Goal: Task Accomplishment & Management: Complete application form

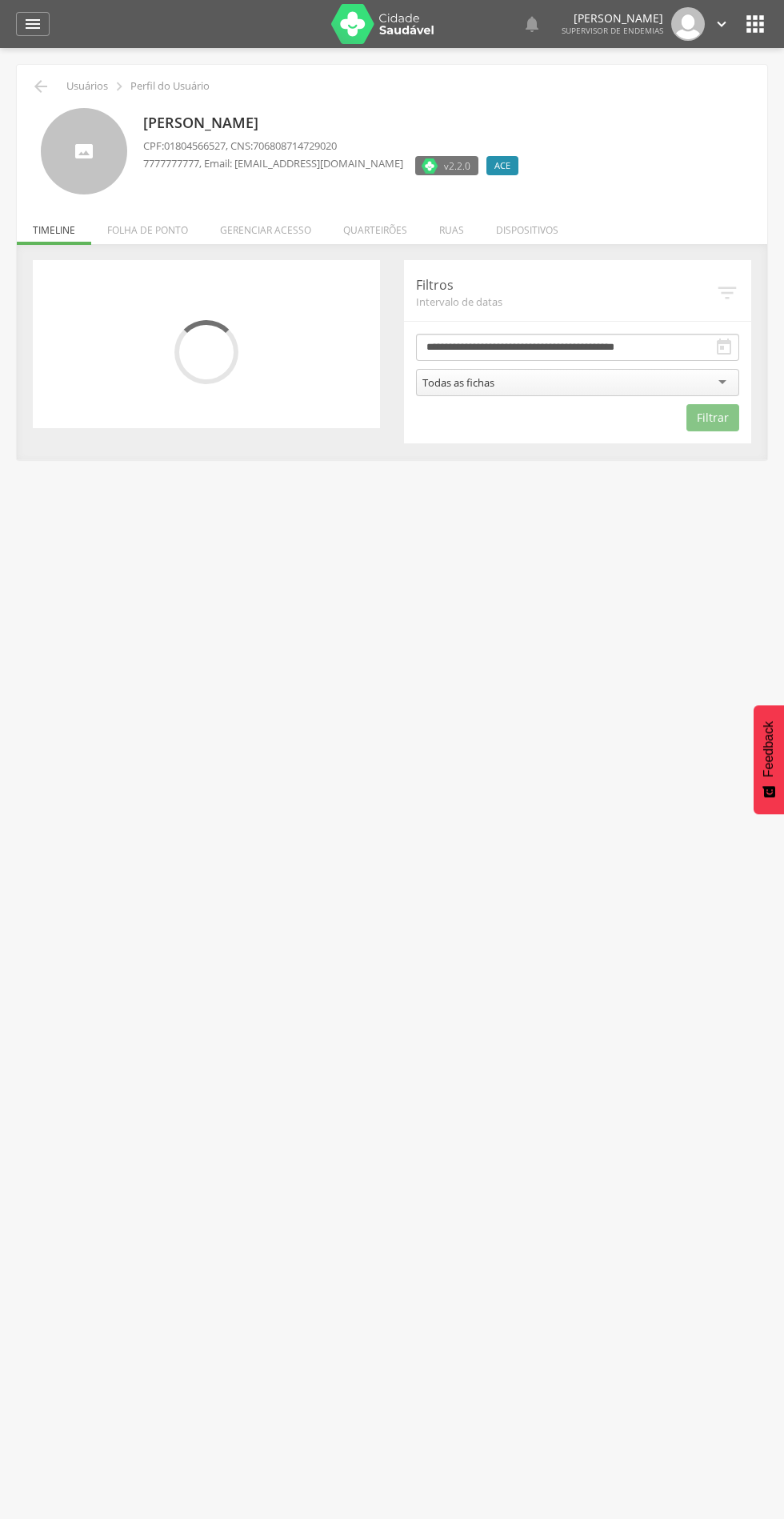
click at [369, 230] on li "Quarteirões" at bounding box center [375, 225] width 96 height 37
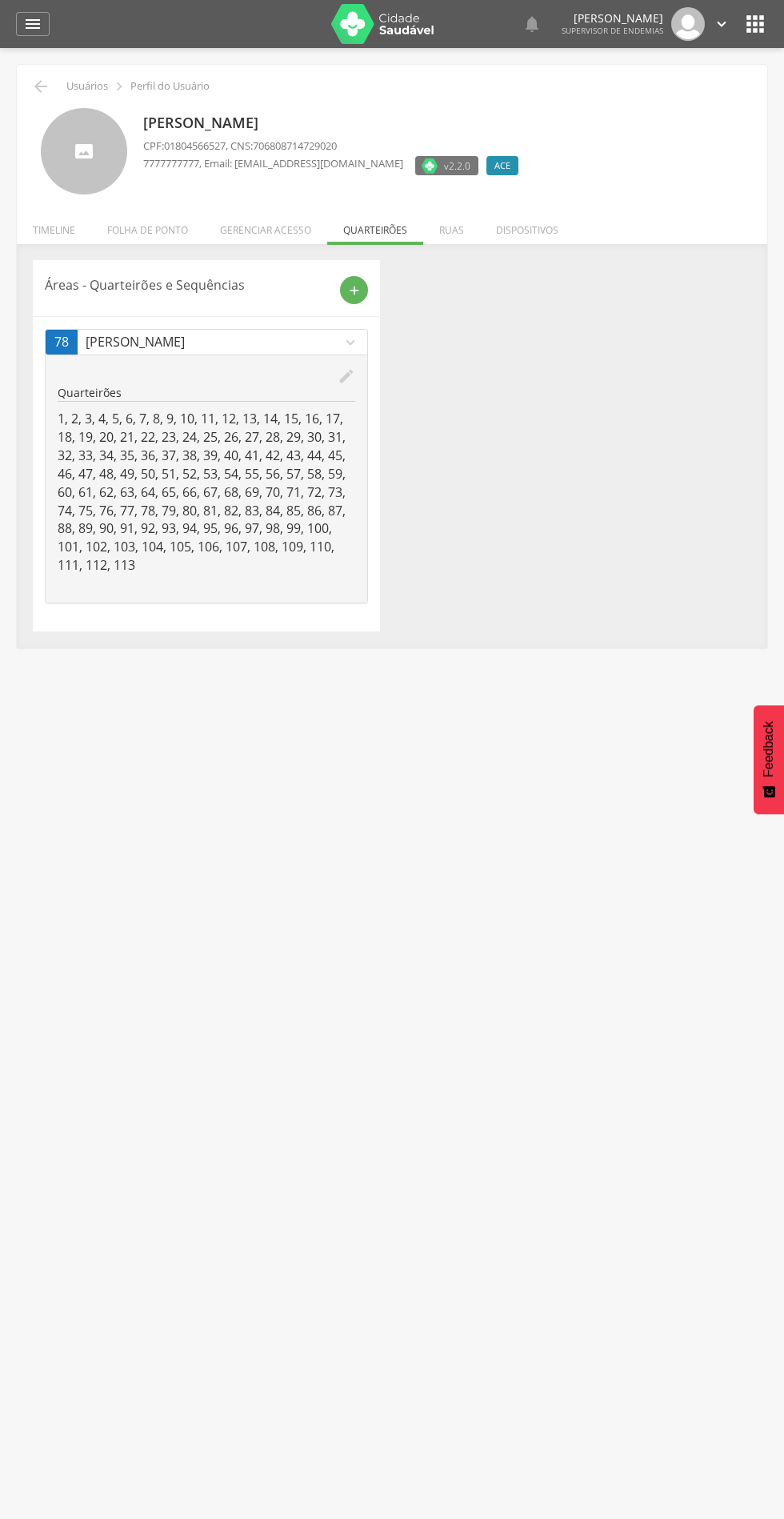
click at [353, 292] on icon "add" at bounding box center [354, 291] width 15 height 15
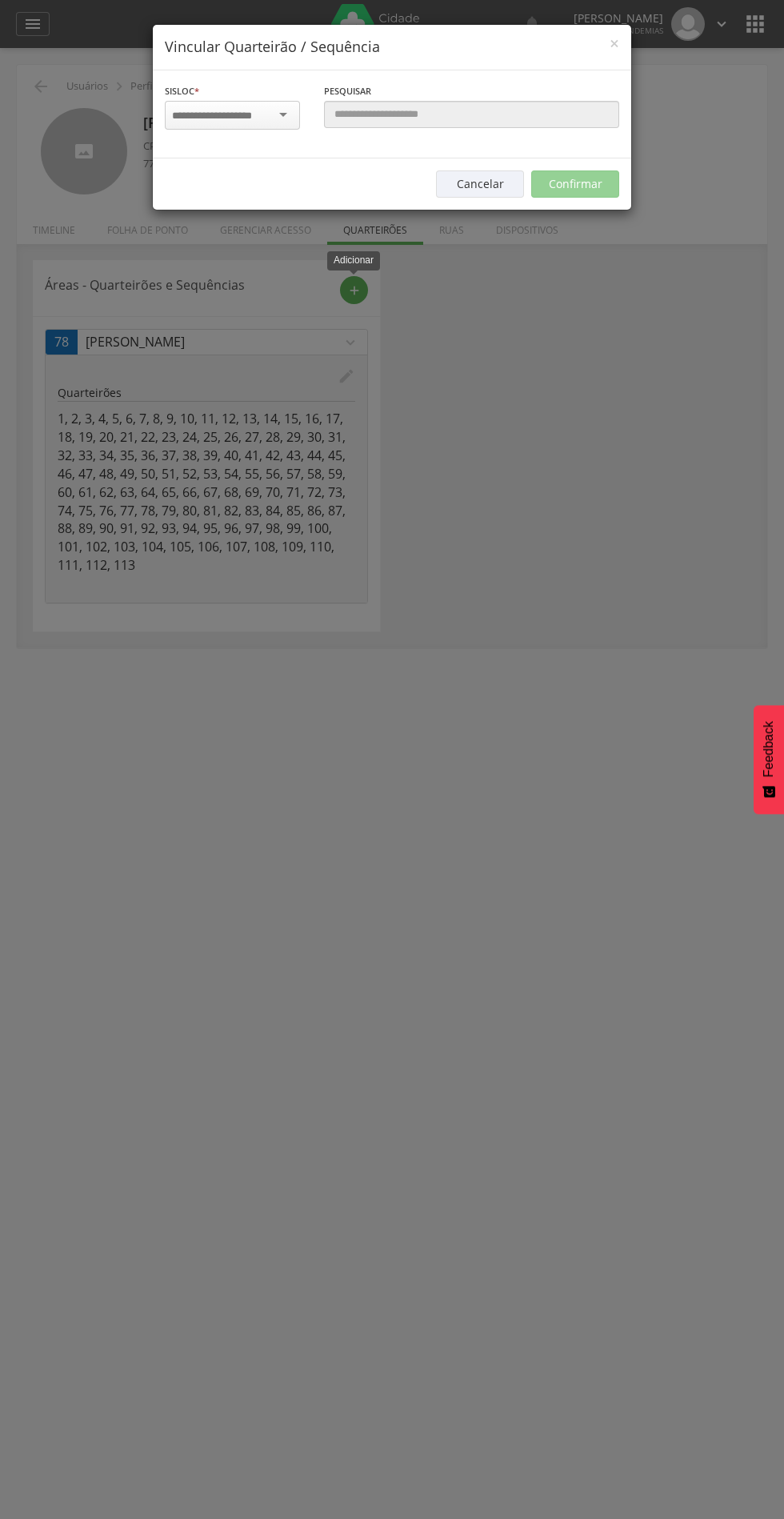
click at [233, 114] on input "select-one" at bounding box center [222, 116] width 101 height 15
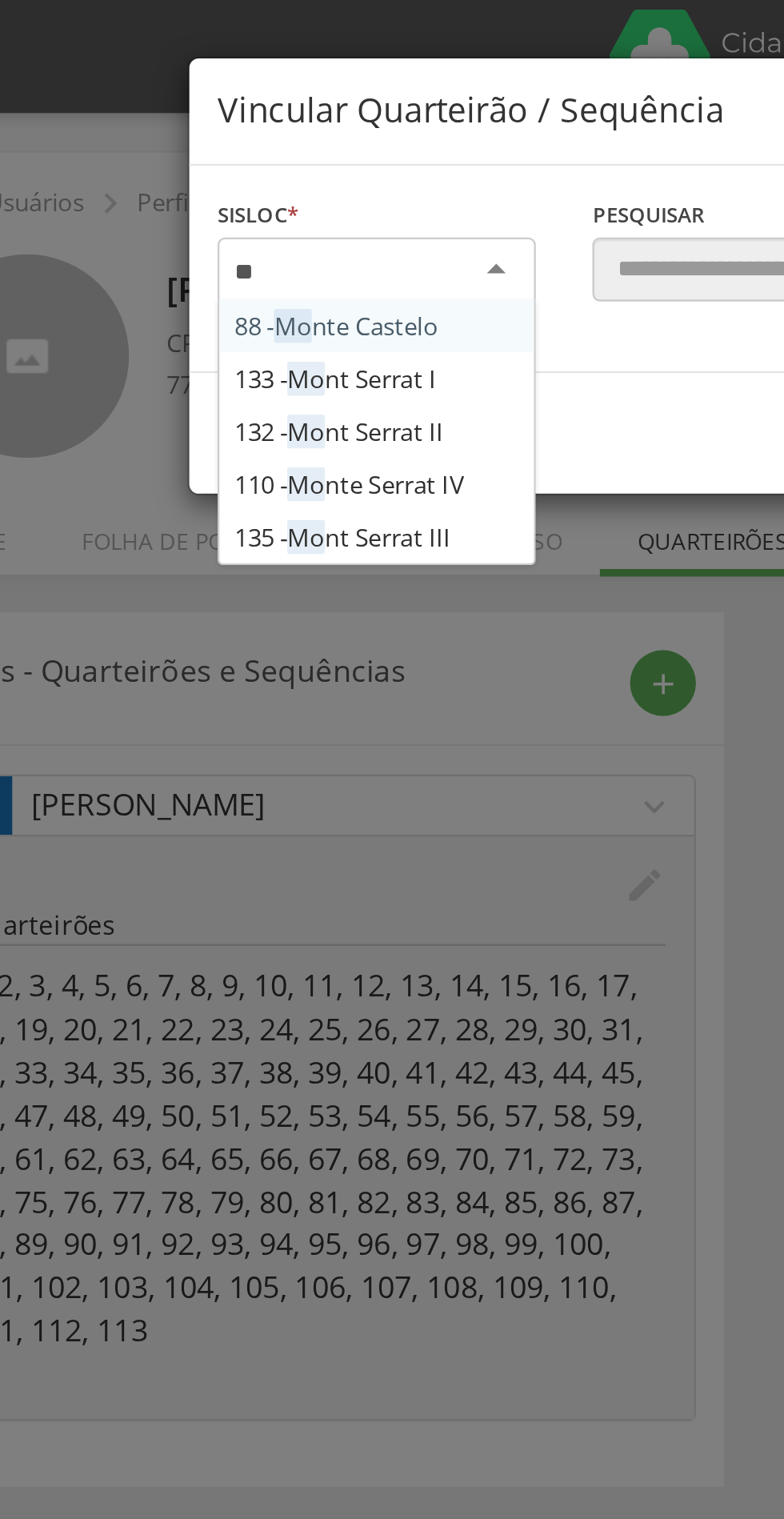
type input "***"
click at [253, 158] on div "Sisloc * 88 - Mon te Castelo 133 - [GEOGRAPHIC_DATA] I 132 - [GEOGRAPHIC_DATA] …" at bounding box center [392, 114] width 479 height 88
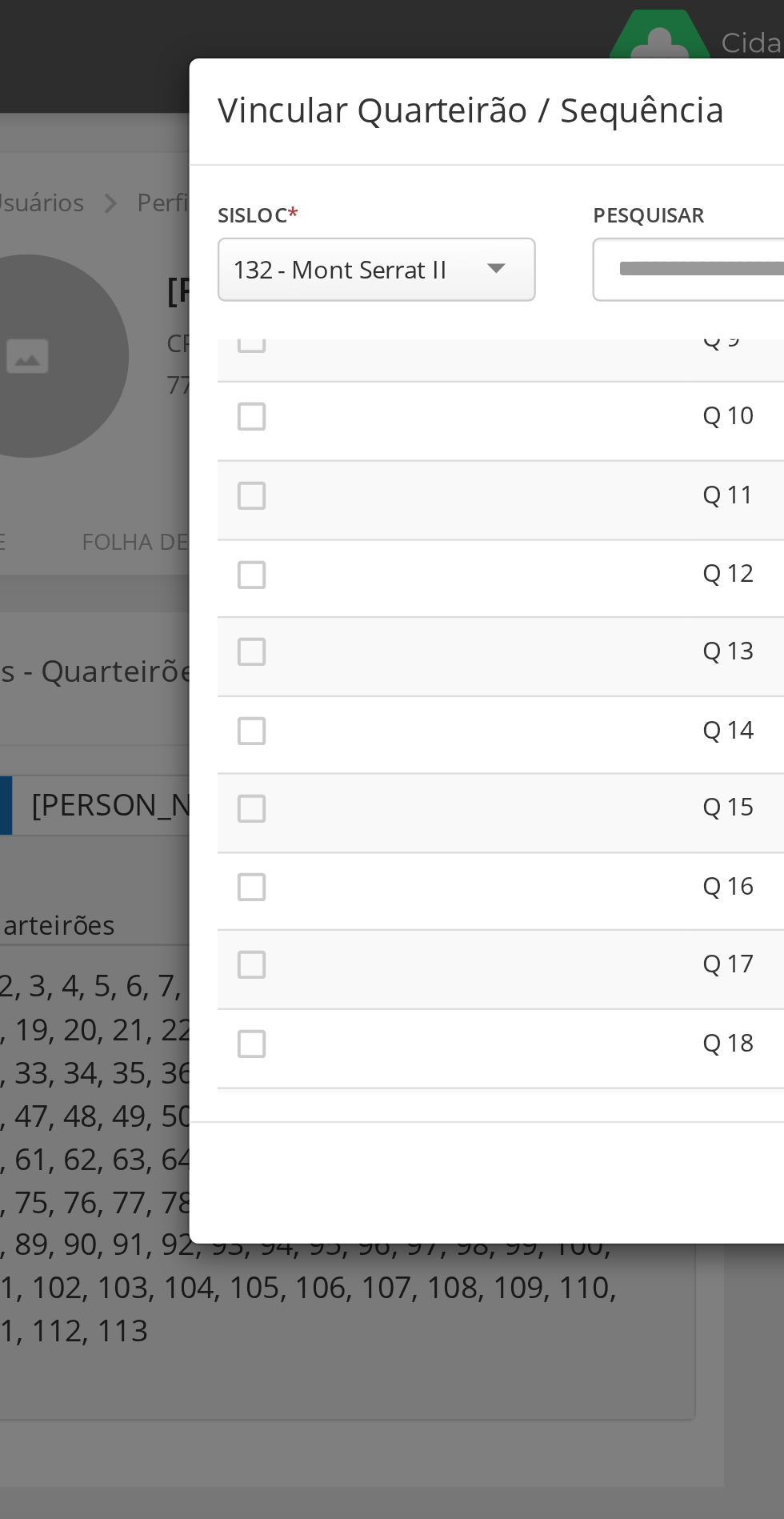
scroll to position [316, 0]
click at [182, 367] on icon "" at bounding box center [180, 372] width 16 height 16
click at [178, 407] on icon "" at bounding box center [180, 405] width 16 height 16
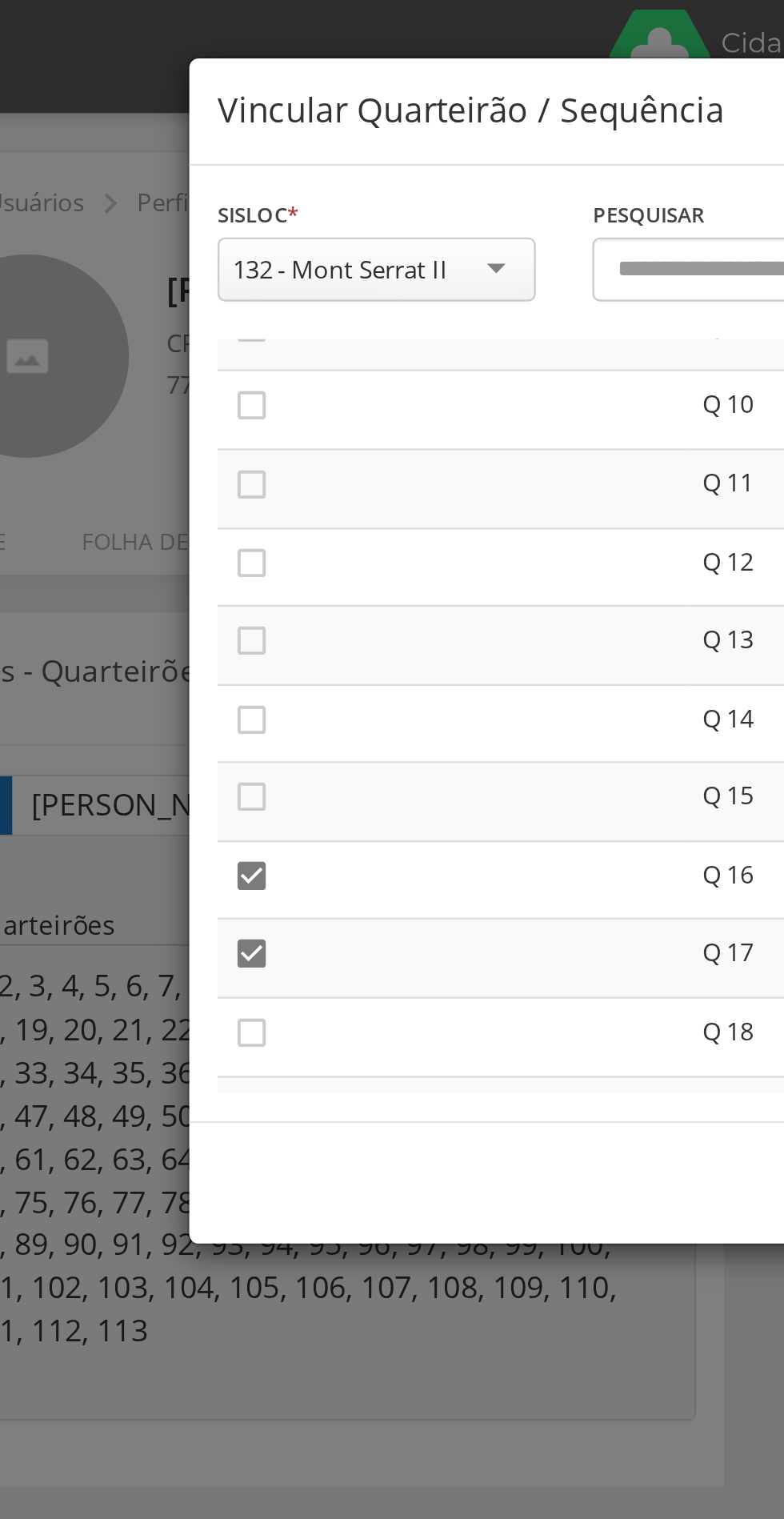
click at [182, 435] on icon "" at bounding box center [180, 439] width 16 height 16
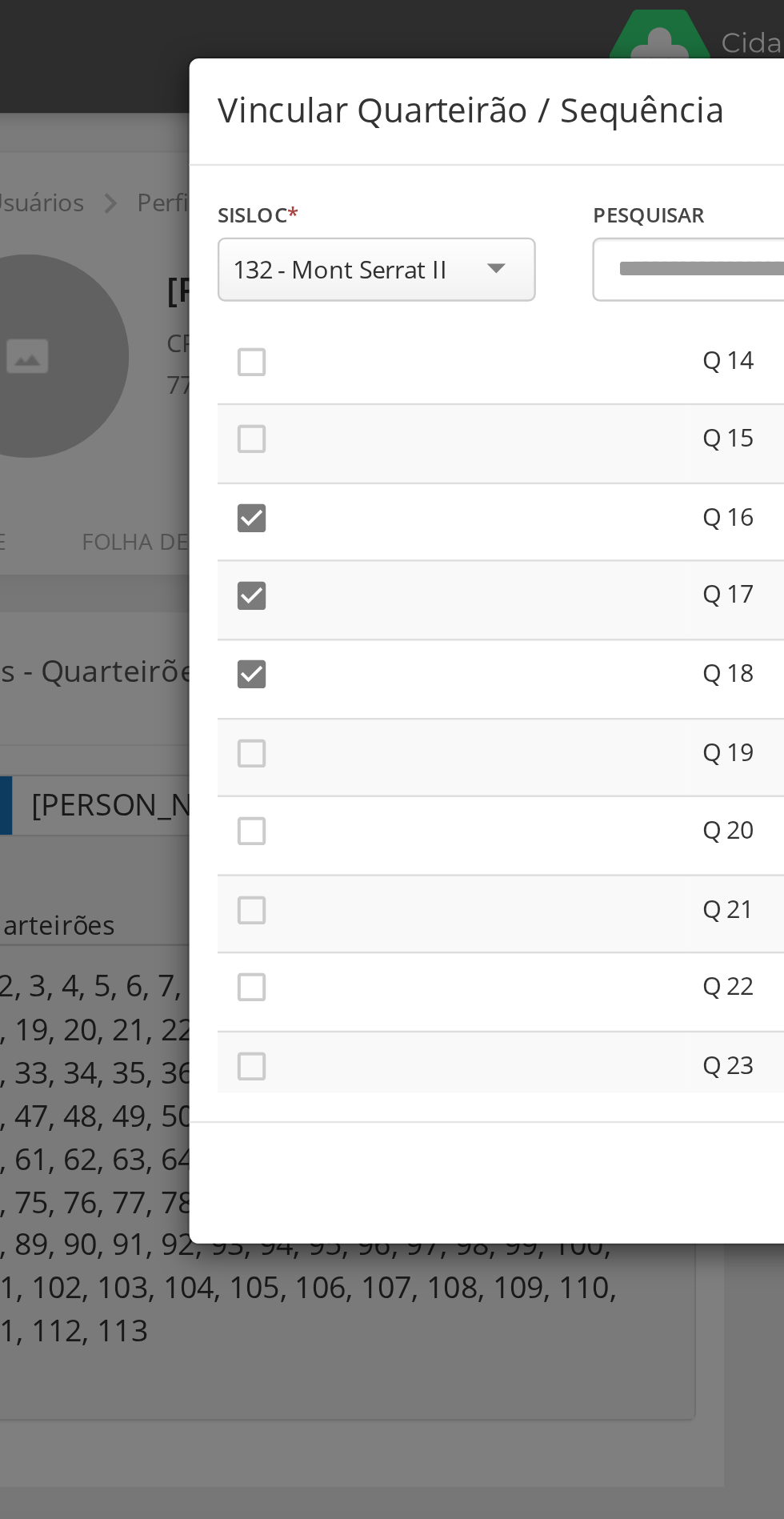
scroll to position [472, 0]
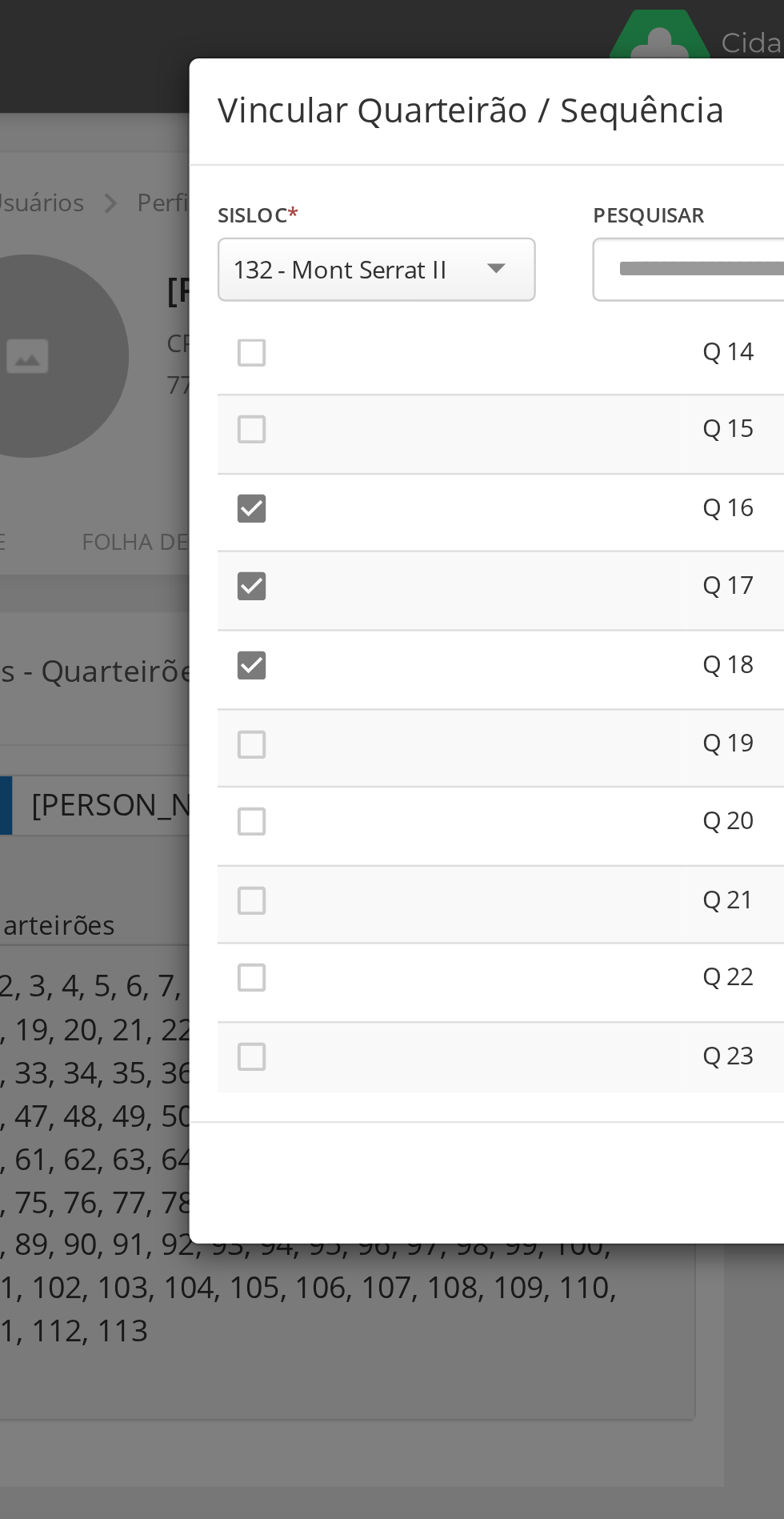
click at [177, 320] on icon "" at bounding box center [180, 316] width 16 height 16
click at [184, 353] on icon "" at bounding box center [180, 349] width 16 height 16
click at [176, 382] on icon "" at bounding box center [180, 382] width 16 height 16
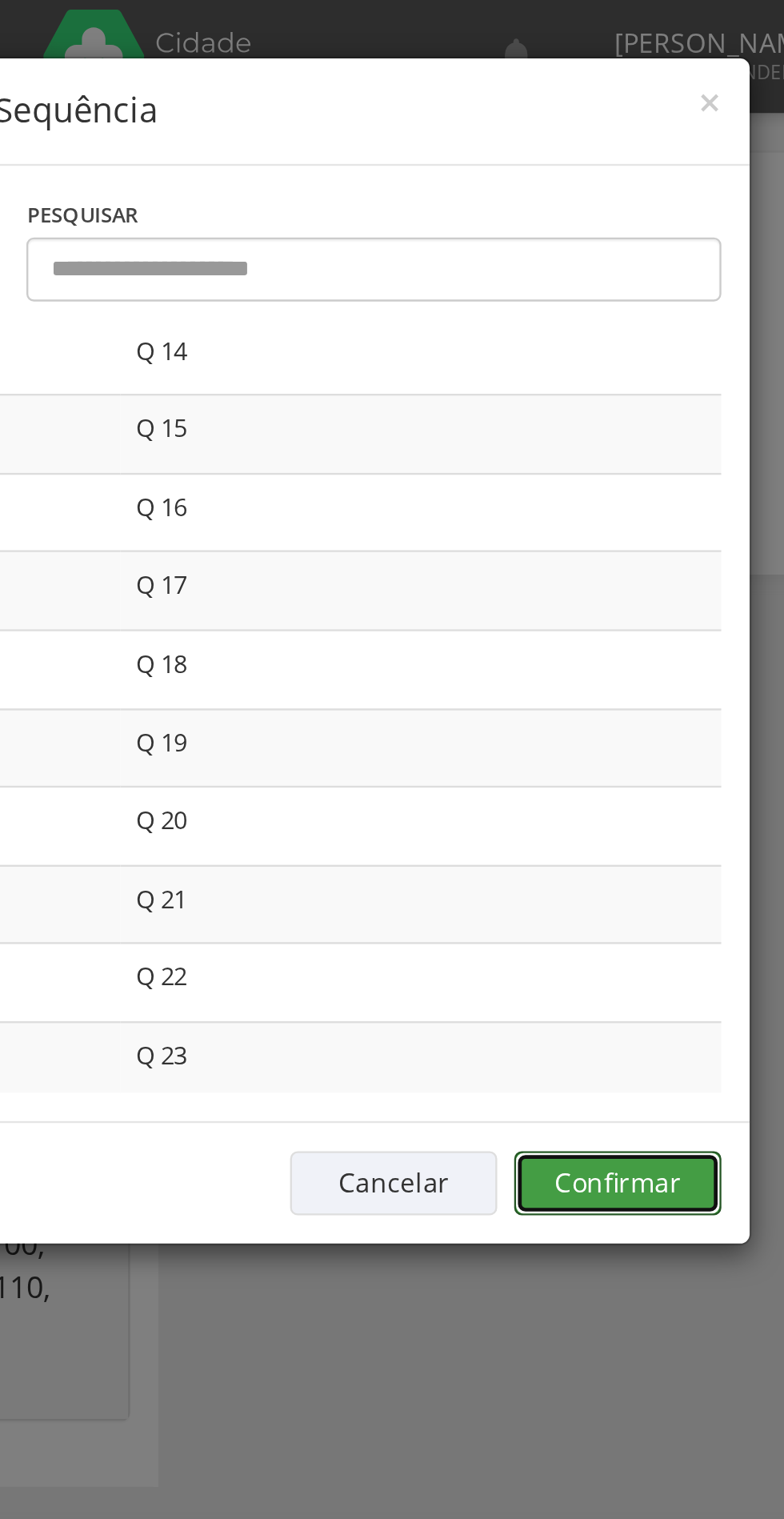
click at [584, 501] on button "Confirmar" at bounding box center [575, 502] width 88 height 27
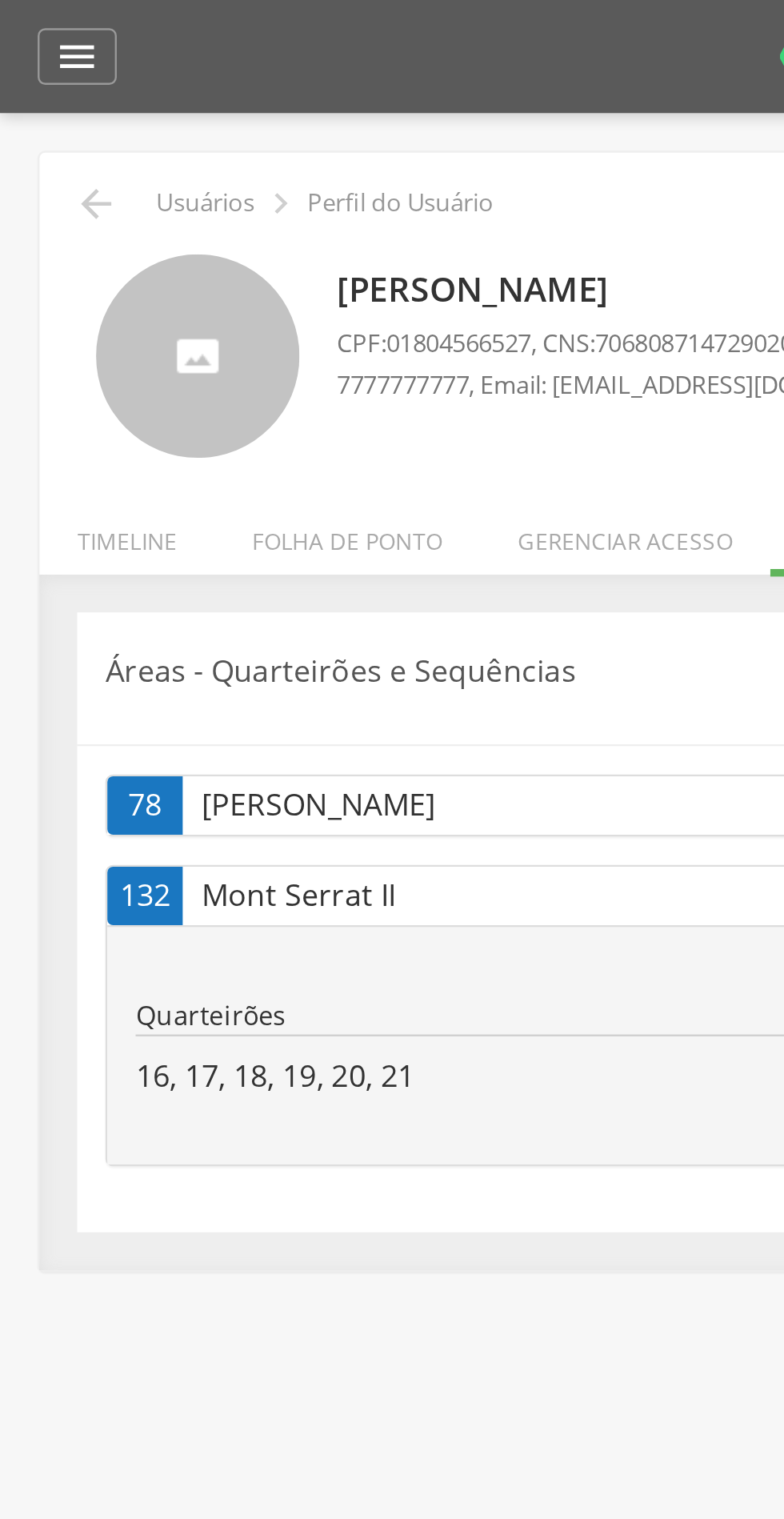
click at [35, 90] on icon "" at bounding box center [40, 86] width 19 height 19
